Goal: Task Accomplishment & Management: Manage account settings

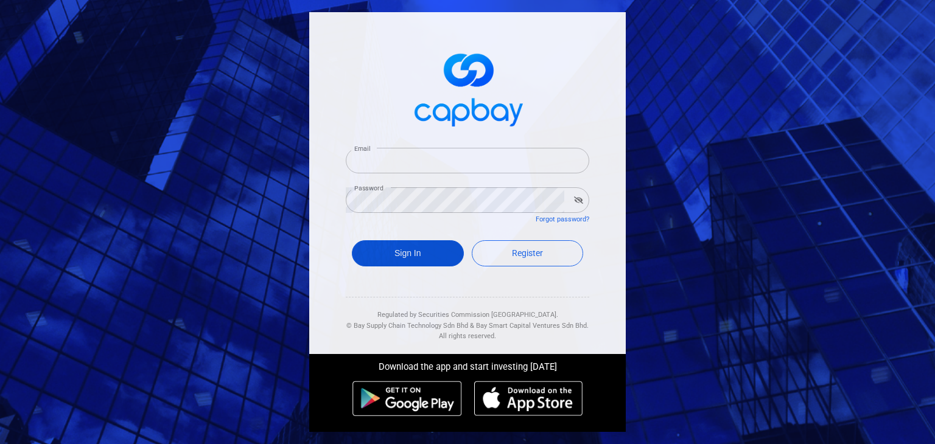
type input "[EMAIL_ADDRESS][DOMAIN_NAME]"
click at [399, 251] on button "Sign In" at bounding box center [408, 253] width 112 height 26
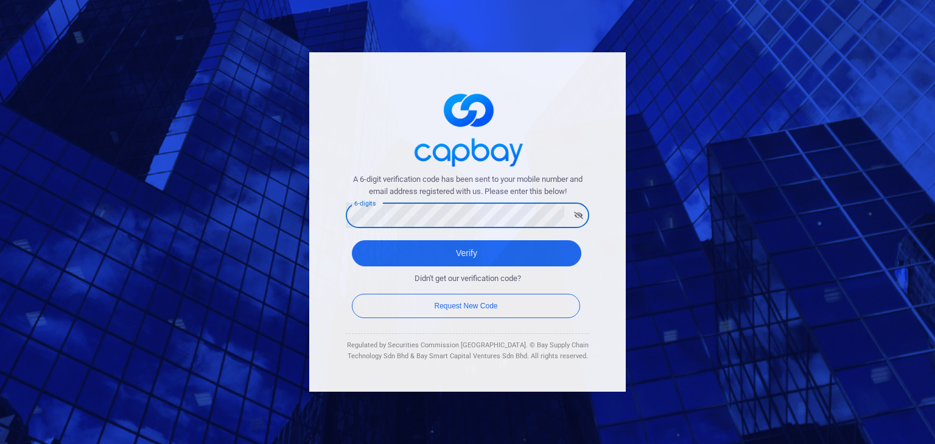
click at [352, 240] on button "Verify" at bounding box center [466, 253] width 229 height 26
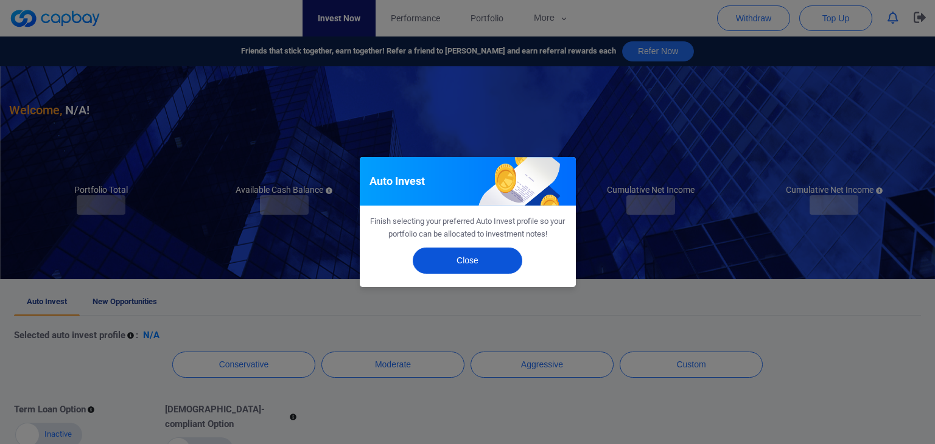
click at [456, 271] on button "Close" at bounding box center [468, 261] width 110 height 26
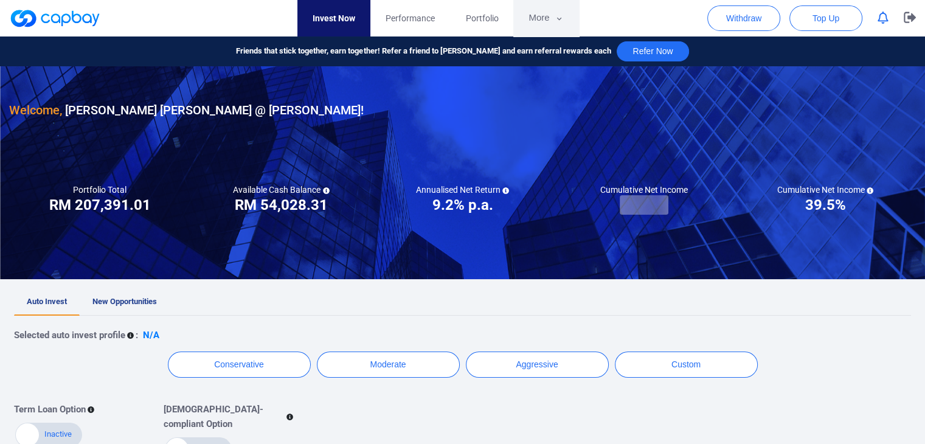
click at [537, 30] on button "More" at bounding box center [546, 18] width 65 height 37
click at [537, 10] on button "More" at bounding box center [546, 18] width 65 height 37
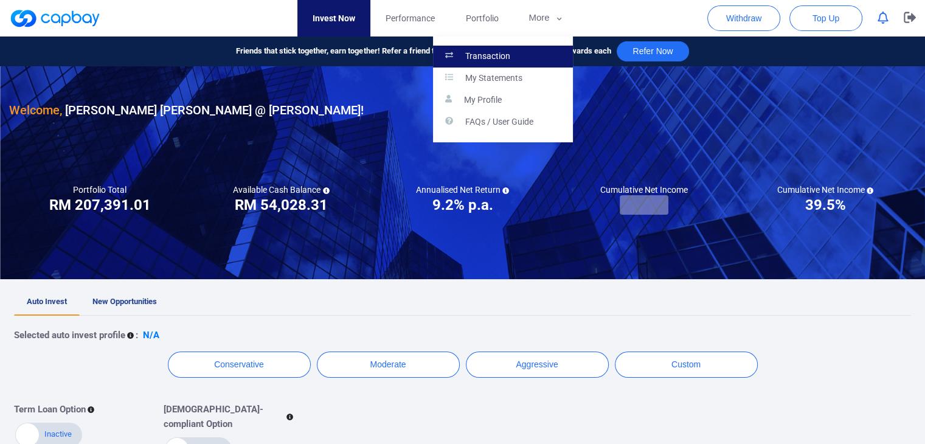
click at [538, 54] on link "Transaction" at bounding box center [503, 57] width 140 height 22
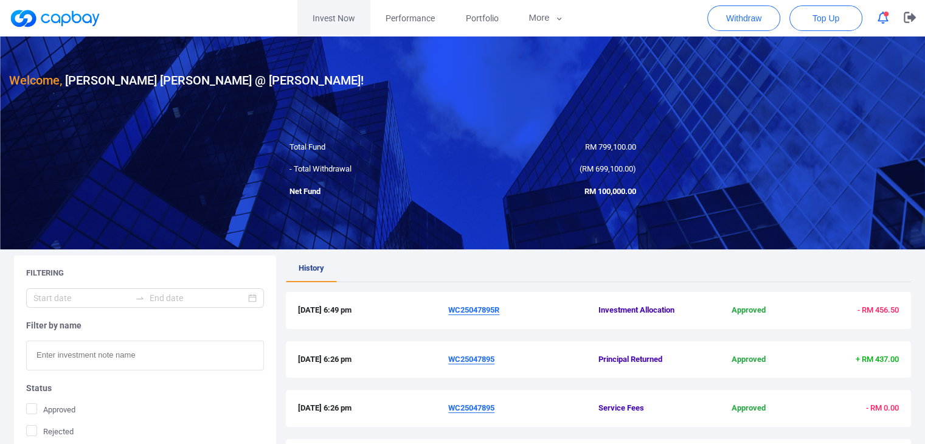
click at [352, 16] on link "Invest Now" at bounding box center [334, 18] width 73 height 37
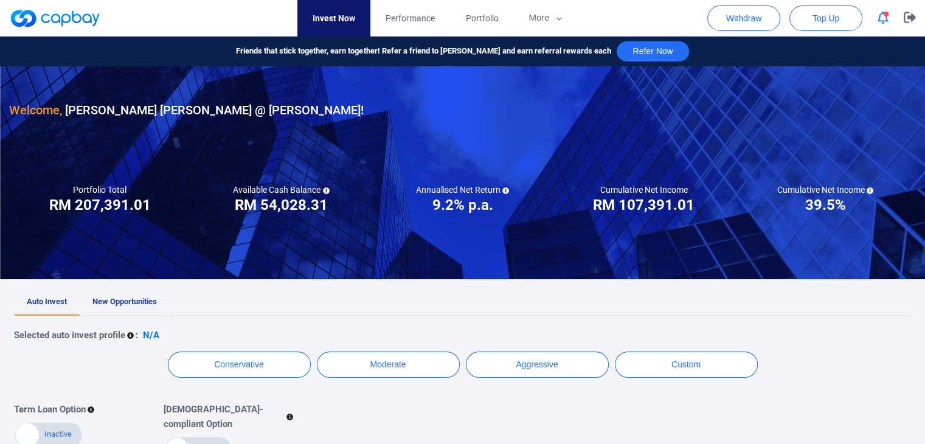
click at [167, 293] on link "New Opportunities" at bounding box center [125, 302] width 90 height 27
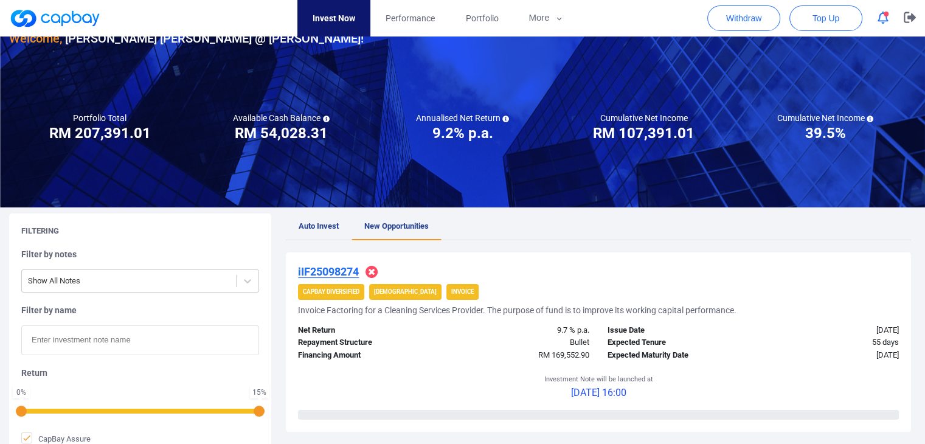
scroll to position [122, 0]
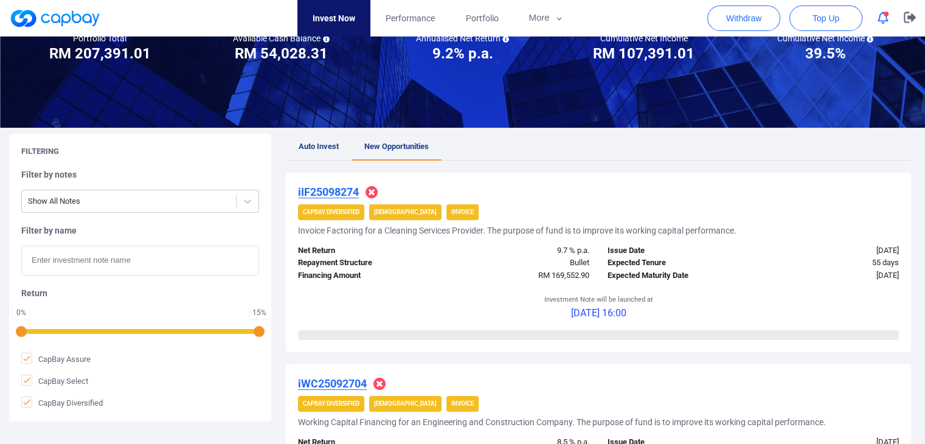
click at [333, 190] on u "iIF25098274" at bounding box center [328, 192] width 61 height 13
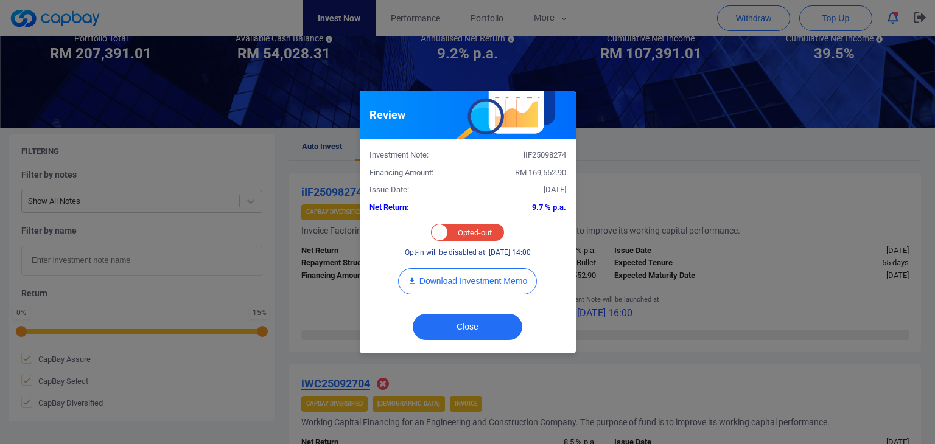
click at [450, 228] on div "Opted-in Opted-out" at bounding box center [467, 232] width 73 height 17
click at [444, 332] on button "Close" at bounding box center [468, 327] width 110 height 26
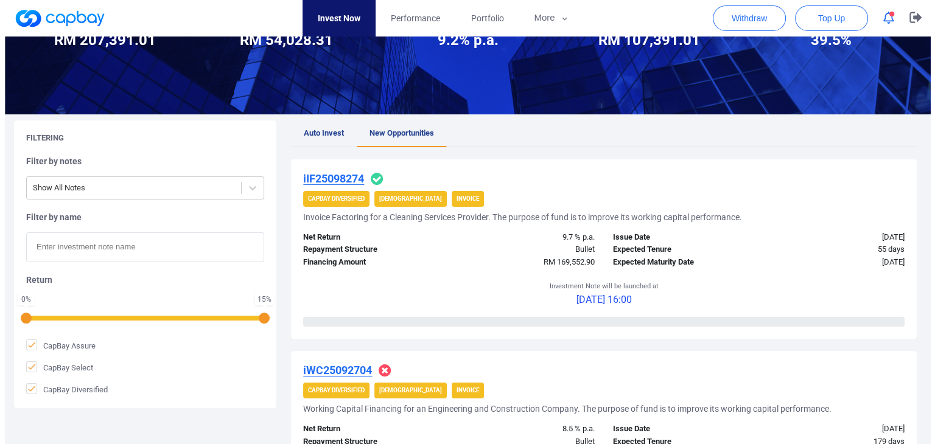
scroll to position [304, 0]
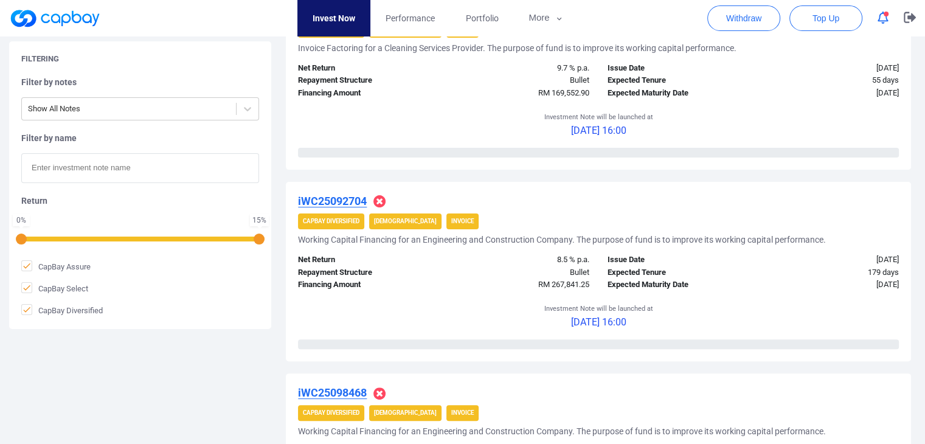
click at [353, 198] on u "iWC25092704" at bounding box center [332, 201] width 69 height 13
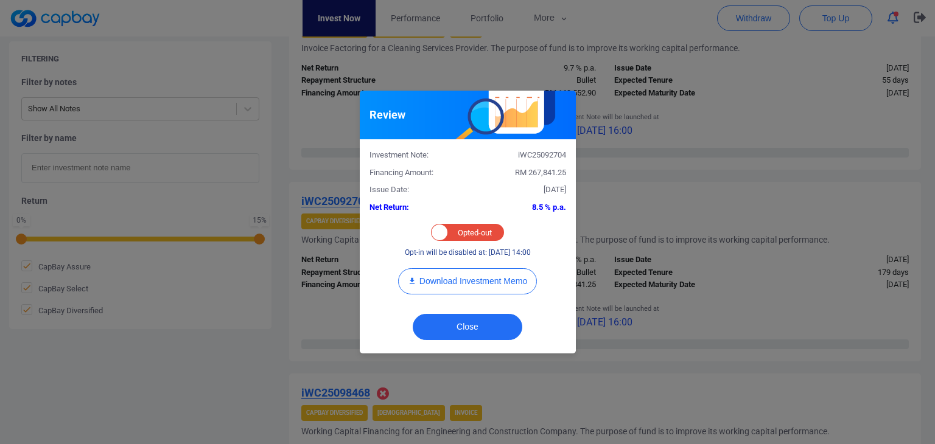
click at [463, 240] on div "Opted-in Opted-out" at bounding box center [467, 232] width 73 height 17
checkbox input "true"
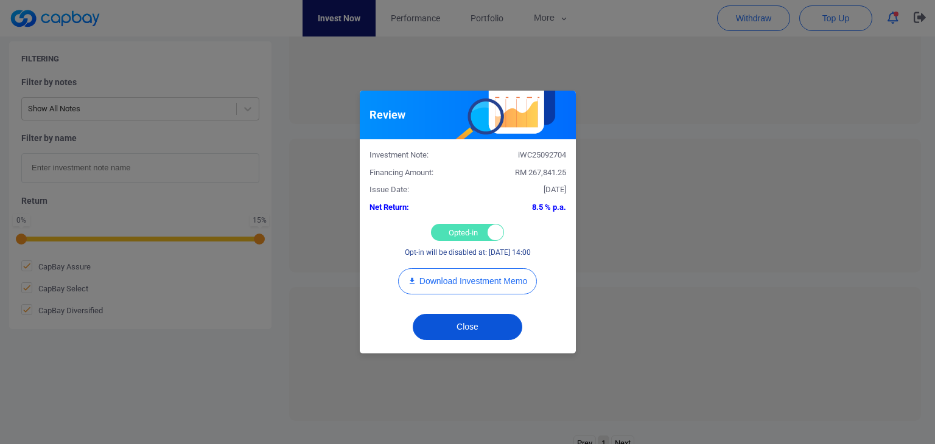
click at [451, 330] on button "Close" at bounding box center [468, 327] width 110 height 26
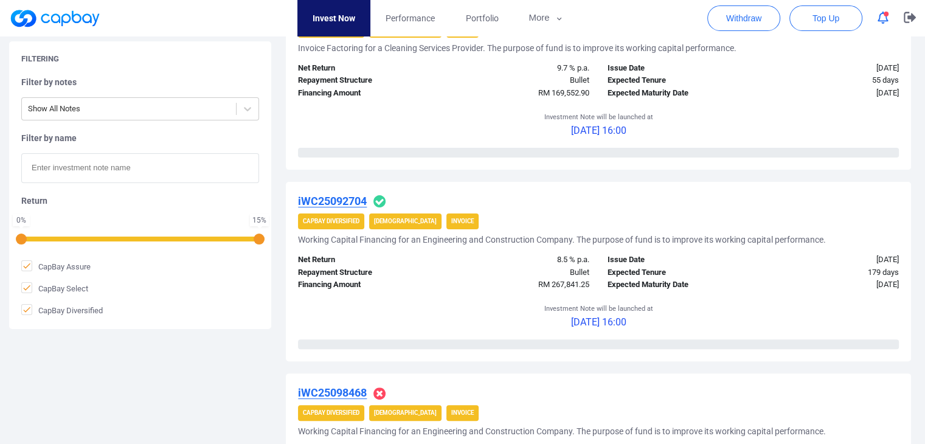
click at [344, 387] on u "iWC25098468" at bounding box center [332, 392] width 69 height 13
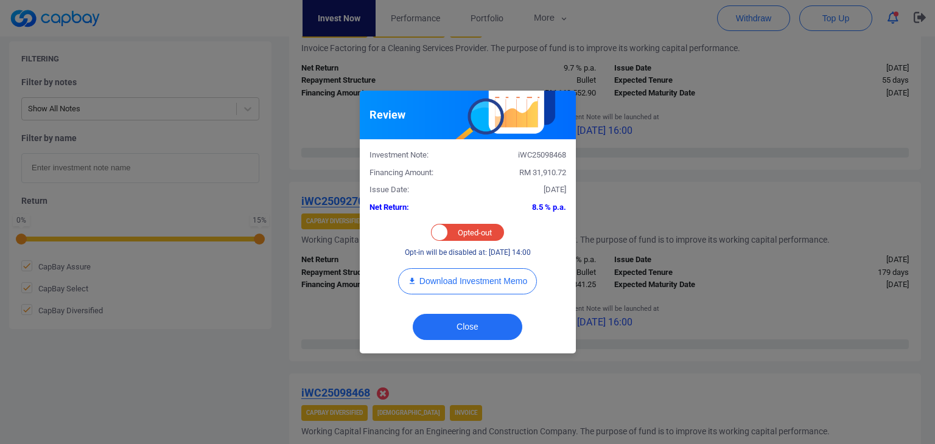
click at [449, 236] on div "Opted-in Opted-out" at bounding box center [467, 232] width 73 height 17
checkbox input "true"
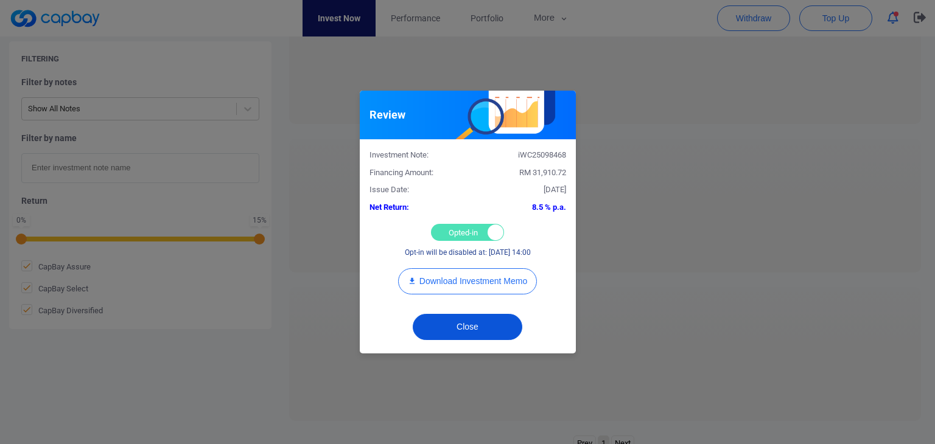
click at [433, 333] on button "Close" at bounding box center [468, 327] width 110 height 26
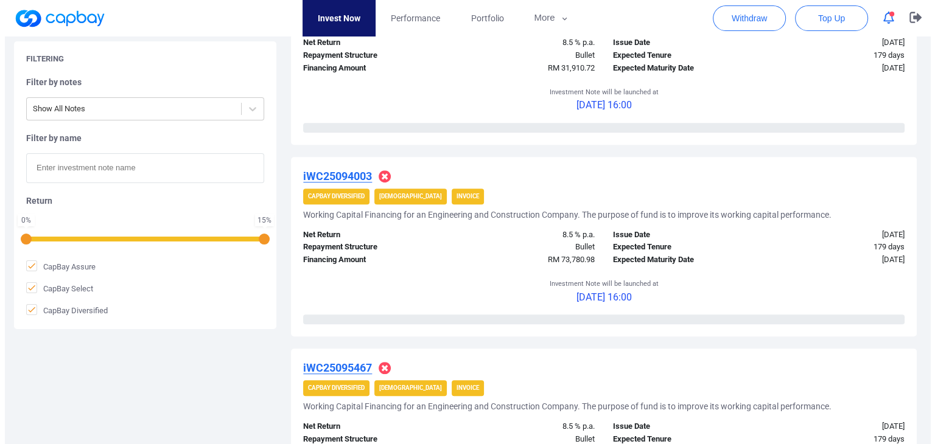
scroll to position [730, 0]
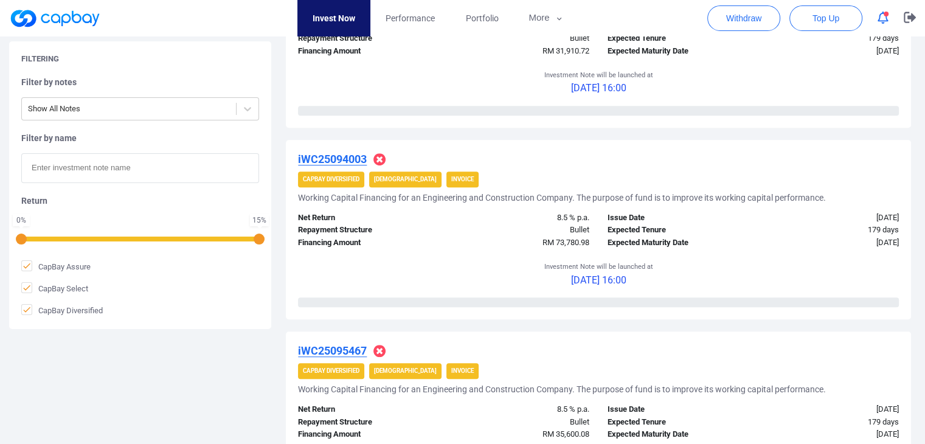
click at [344, 161] on u "iWC25094003" at bounding box center [332, 159] width 69 height 13
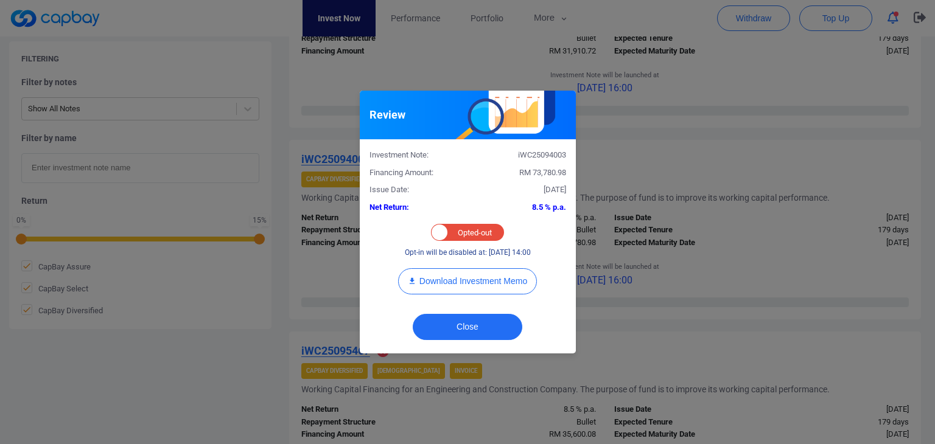
click at [465, 243] on div "Opted-in Opted-out Opt-in will be disabled at: [DATE] 14:00" at bounding box center [467, 241] width 197 height 35
click at [470, 234] on div "Opted-in Opted-out" at bounding box center [467, 232] width 73 height 17
checkbox input "true"
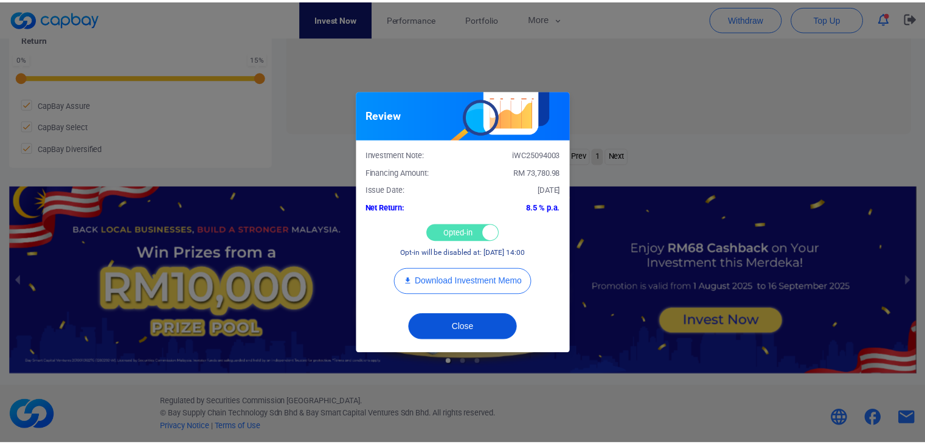
scroll to position [591, 0]
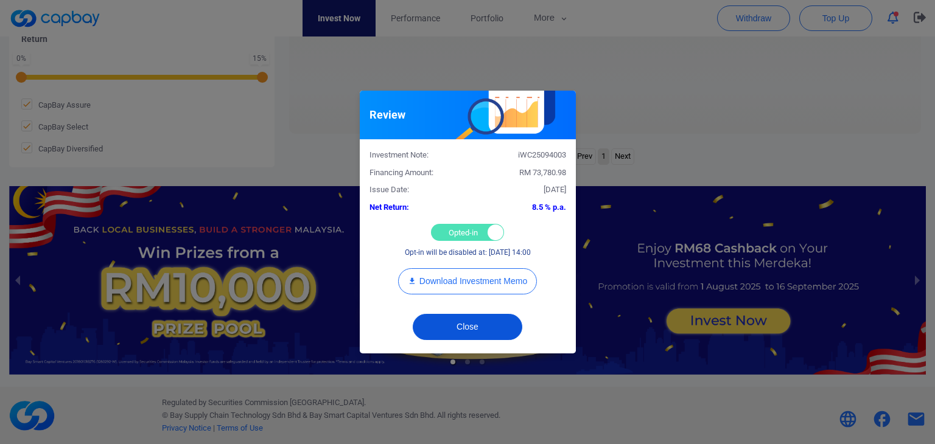
click at [482, 322] on button "Close" at bounding box center [468, 327] width 110 height 26
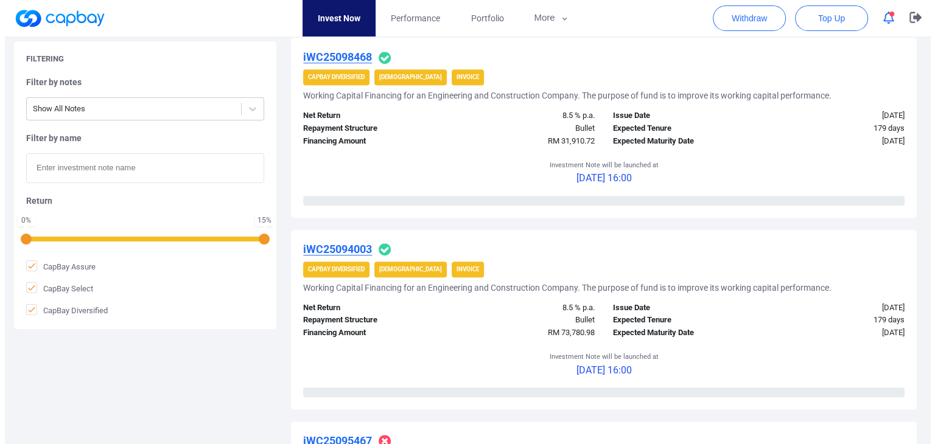
scroll to position [896, 0]
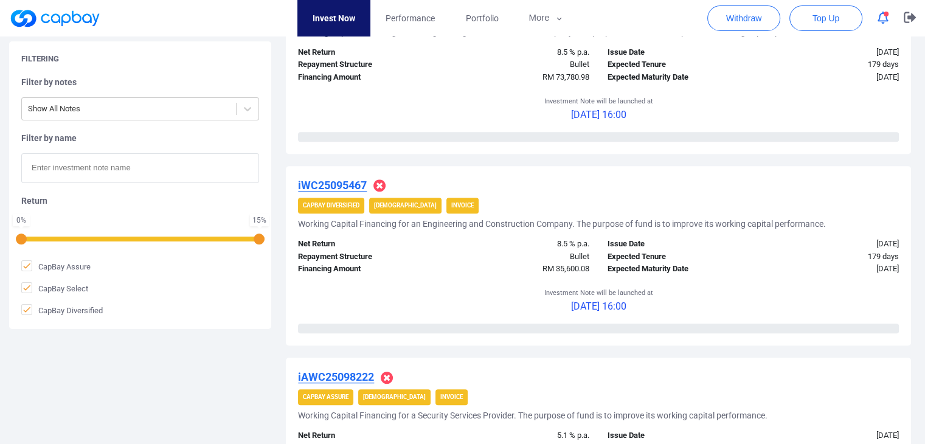
click at [330, 181] on u "iWC25095467" at bounding box center [332, 185] width 69 height 13
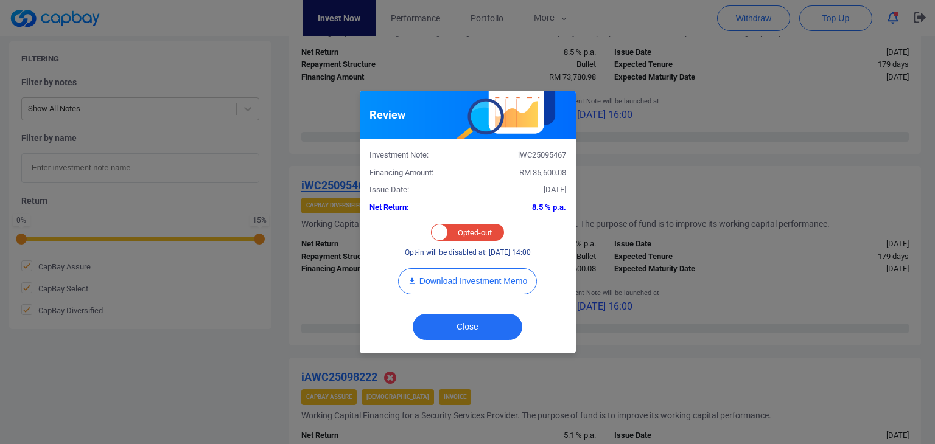
click at [459, 242] on div "Opted-in Opted-out Opt-in will be disabled at: [DATE] 14:00" at bounding box center [467, 241] width 197 height 35
click at [462, 234] on div "Opted-in Opted-out" at bounding box center [467, 232] width 73 height 17
checkbox input "true"
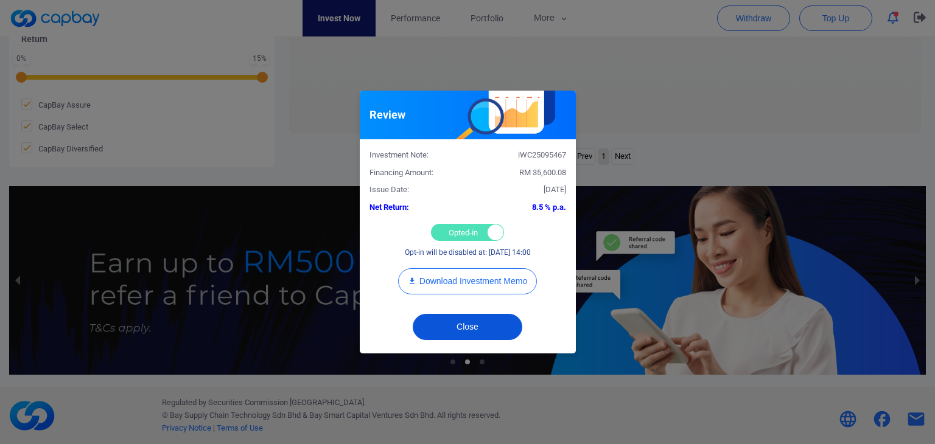
click at [476, 324] on button "Close" at bounding box center [468, 327] width 110 height 26
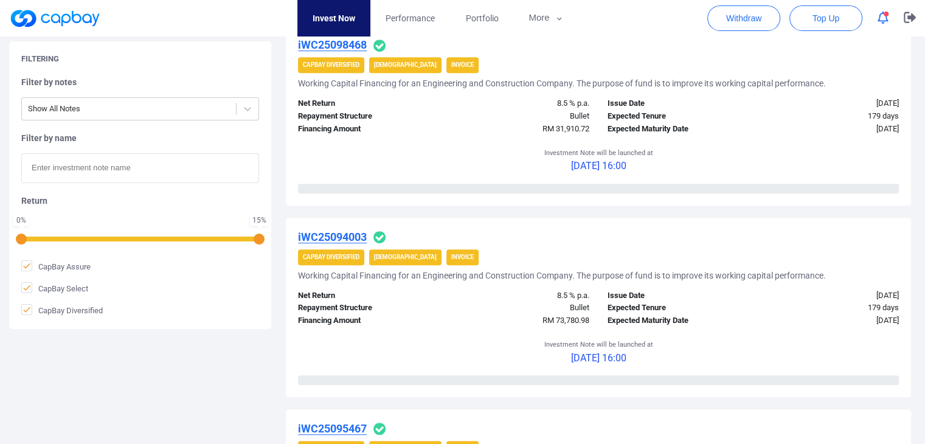
scroll to position [226, 0]
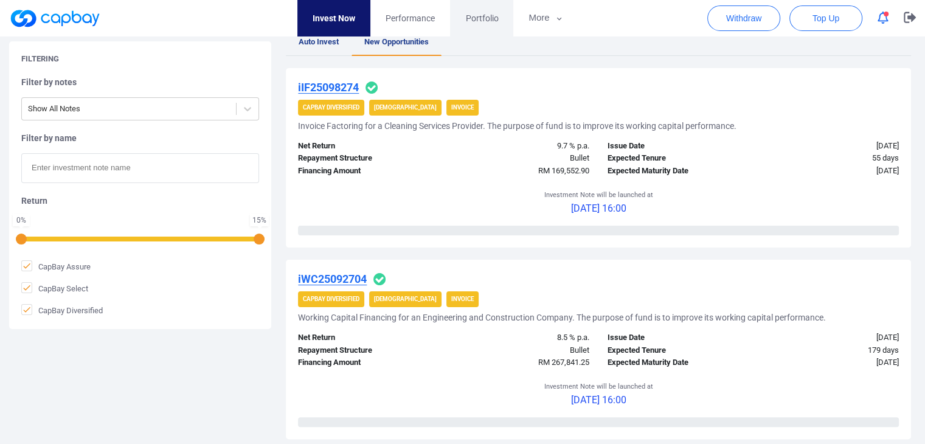
click at [487, 15] on span "Portfolio" at bounding box center [481, 18] width 33 height 13
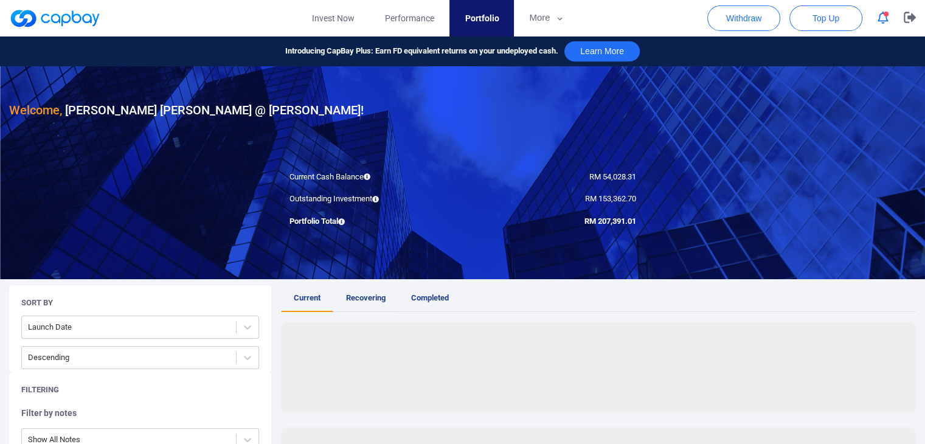
click at [363, 293] on span "Recovering" at bounding box center [366, 297] width 40 height 9
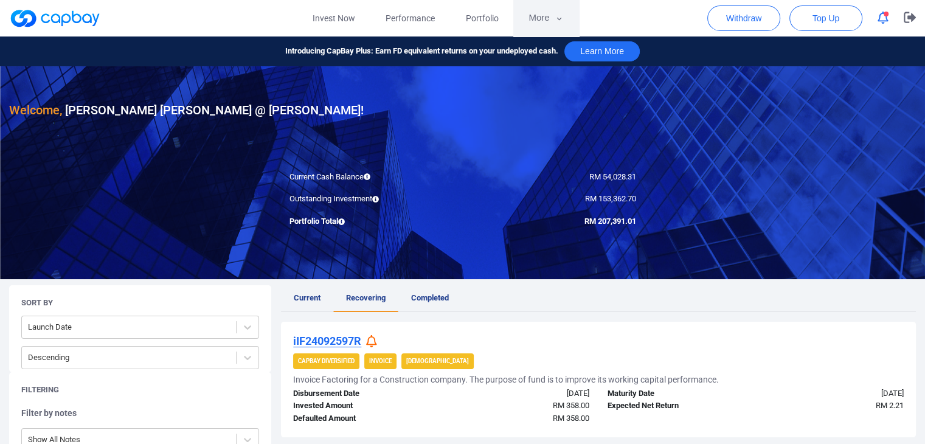
click at [552, 17] on button "More" at bounding box center [546, 18] width 65 height 37
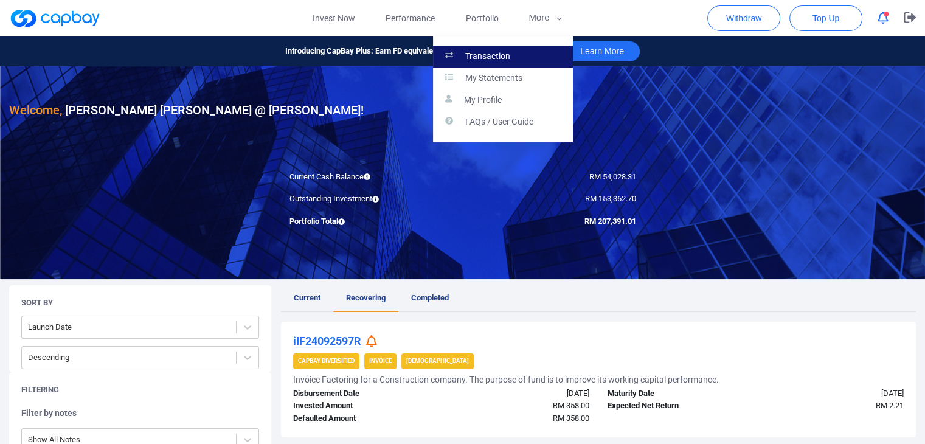
click at [543, 63] on link "Transaction" at bounding box center [503, 57] width 140 height 22
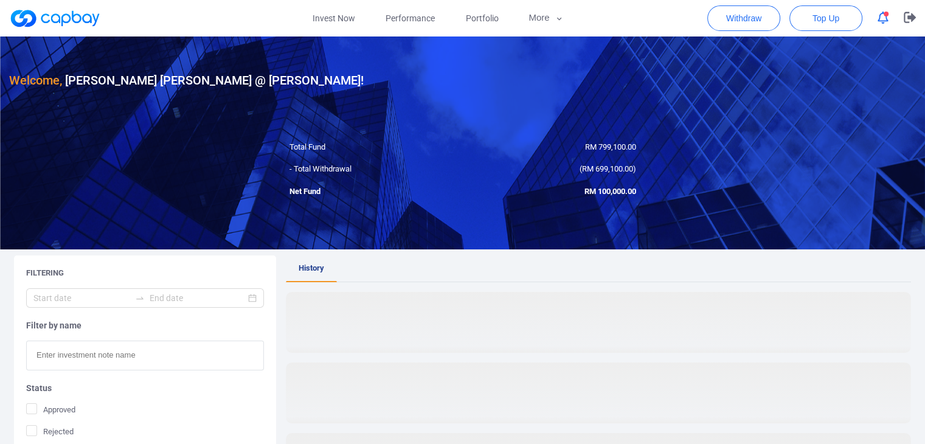
click at [882, 20] on icon "button" at bounding box center [883, 18] width 11 height 13
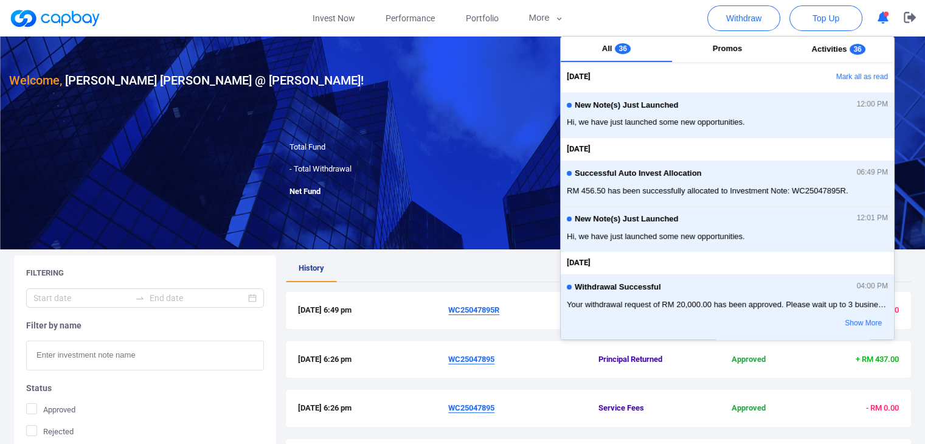
click at [476, 312] on u "WC25047895R" at bounding box center [473, 309] width 51 height 9
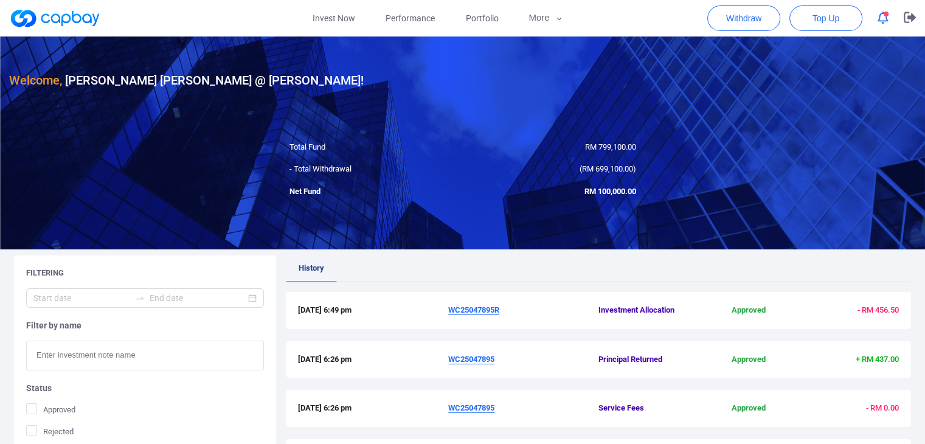
click at [476, 312] on u "WC25047895R" at bounding box center [473, 309] width 51 height 9
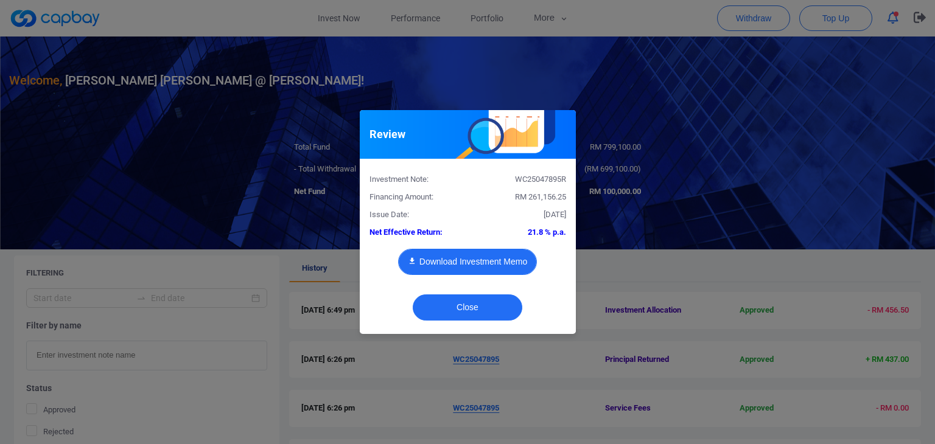
click at [473, 267] on button "Download Investment Memo" at bounding box center [467, 262] width 139 height 26
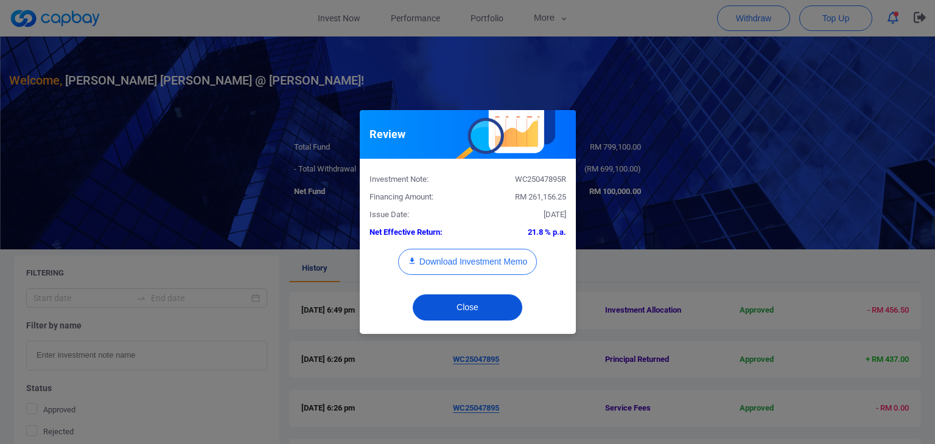
click at [493, 302] on button "Close" at bounding box center [468, 307] width 110 height 26
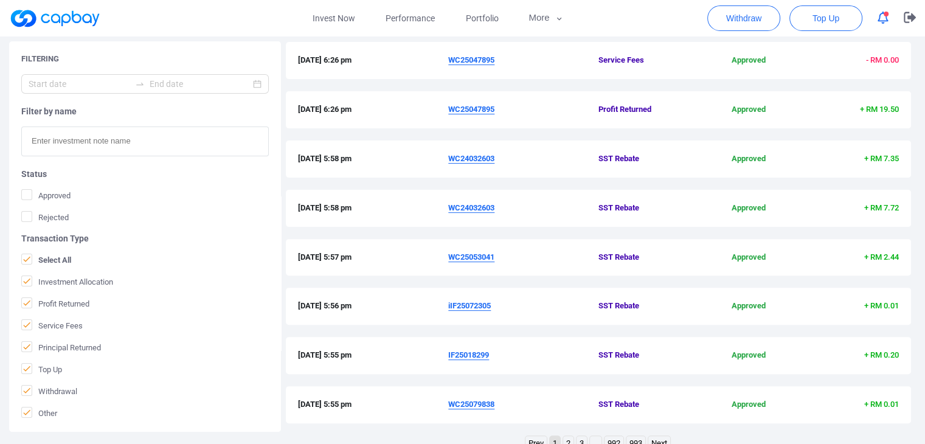
scroll to position [365, 0]
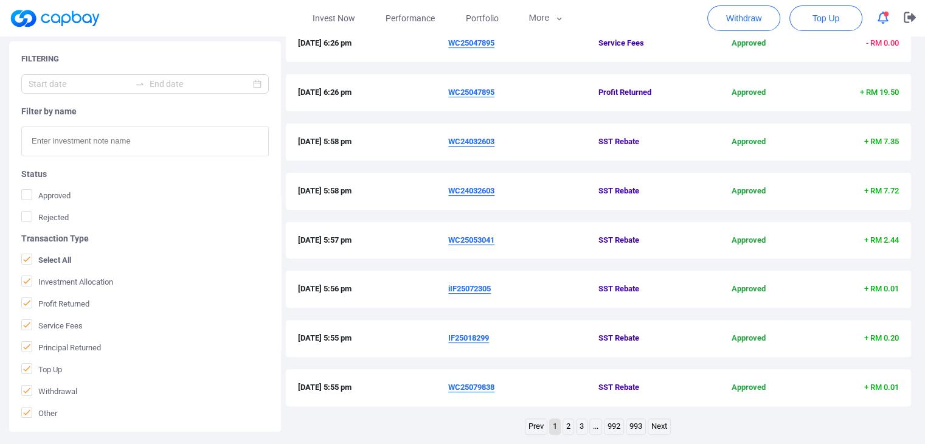
click at [654, 425] on link "Next" at bounding box center [660, 426] width 22 height 15
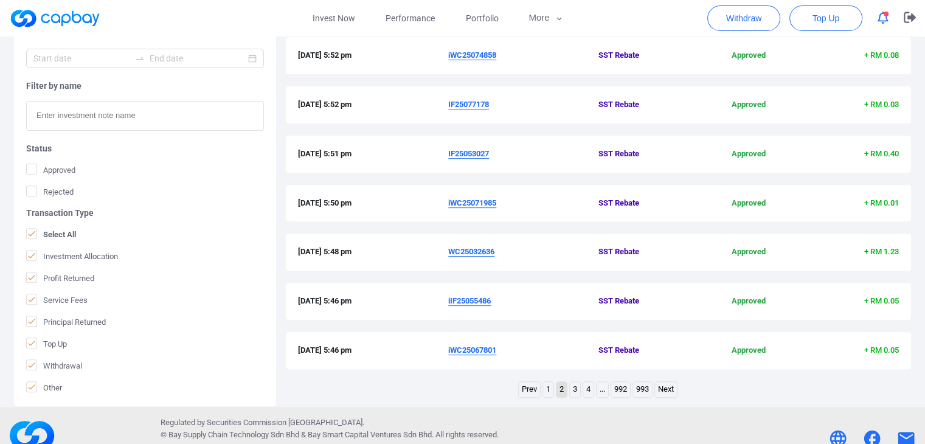
scroll to position [422, 0]
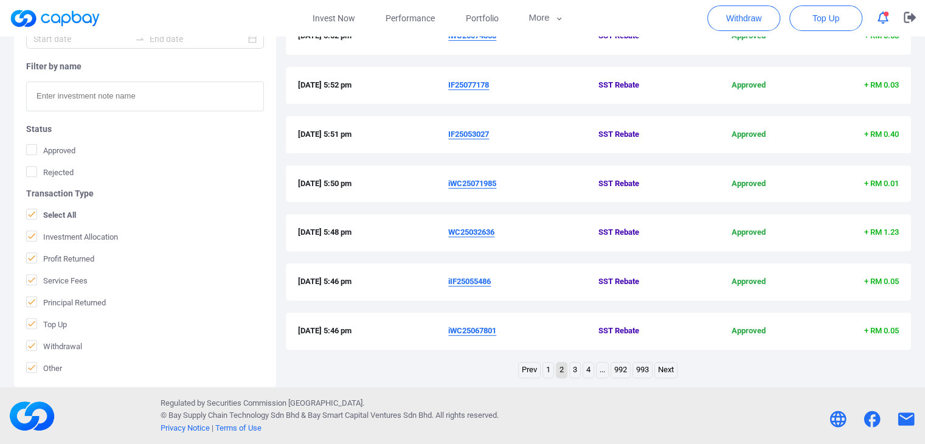
click at [664, 370] on link "Next" at bounding box center [666, 370] width 22 height 15
click at [671, 371] on link "Next" at bounding box center [666, 370] width 22 height 15
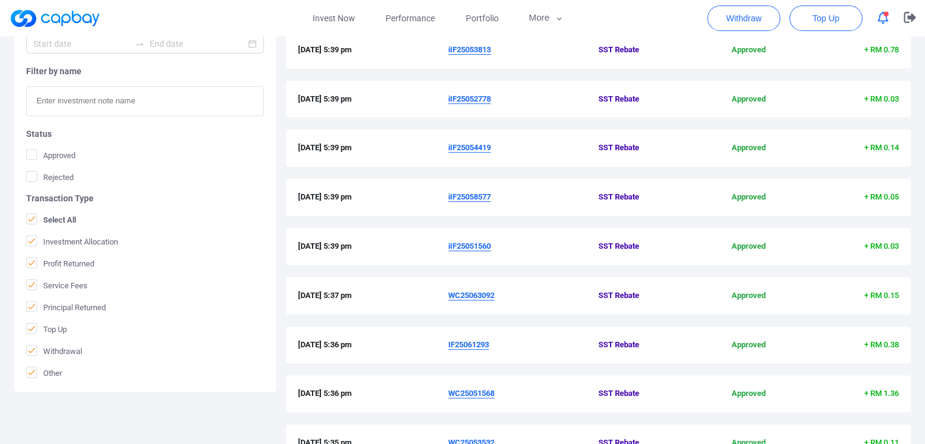
scroll to position [0, 0]
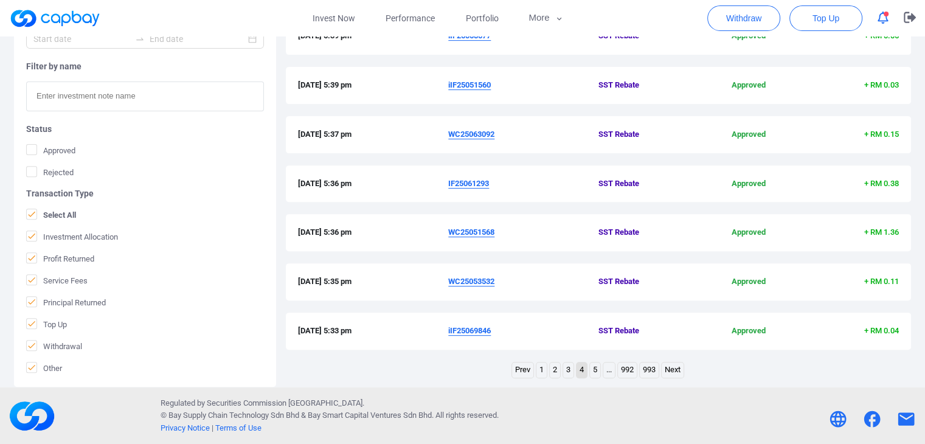
click at [540, 371] on link "1" at bounding box center [542, 370] width 10 height 15
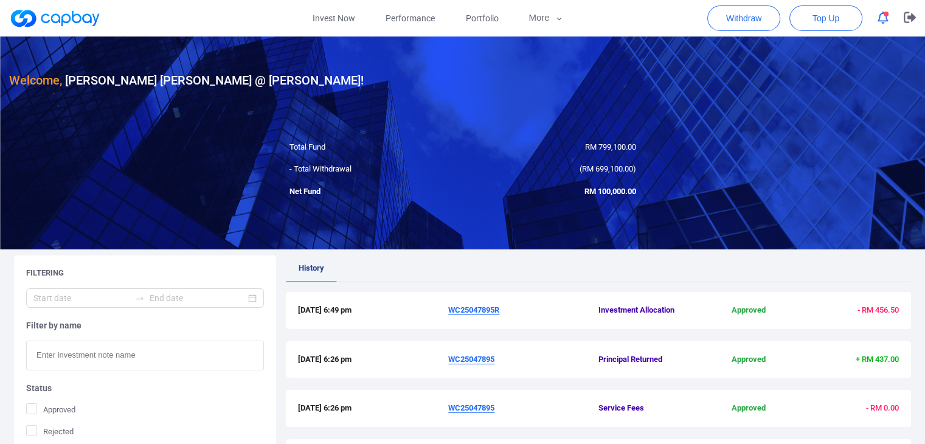
click at [879, 17] on icon "button" at bounding box center [883, 18] width 11 height 13
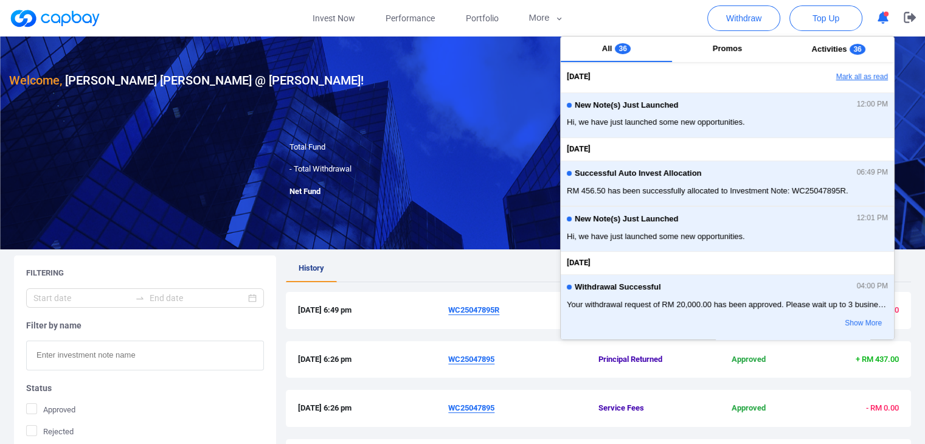
click at [866, 72] on button "Mark all as read" at bounding box center [829, 77] width 131 height 21
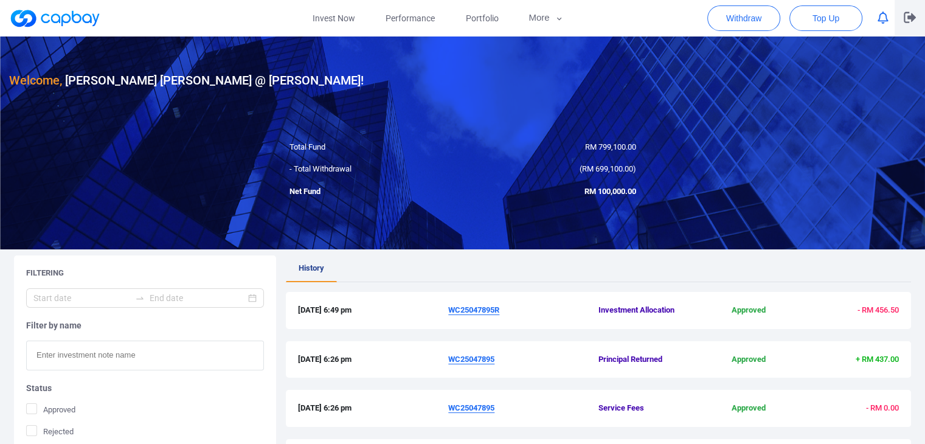
click at [908, 19] on icon "button" at bounding box center [910, 17] width 12 height 11
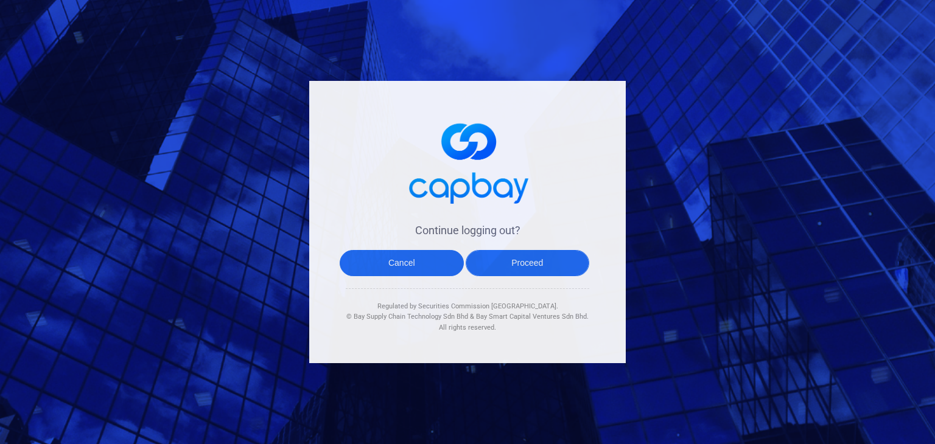
click at [539, 256] on button "Proceed" at bounding box center [527, 263] width 124 height 26
